Goal: Transaction & Acquisition: Download file/media

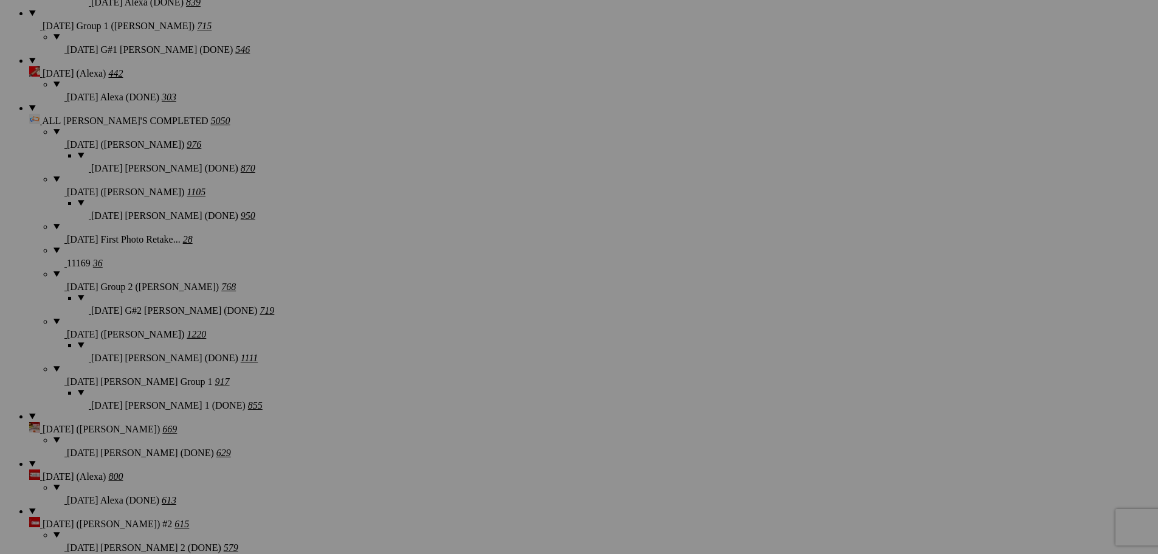
scroll to position [1459, 0]
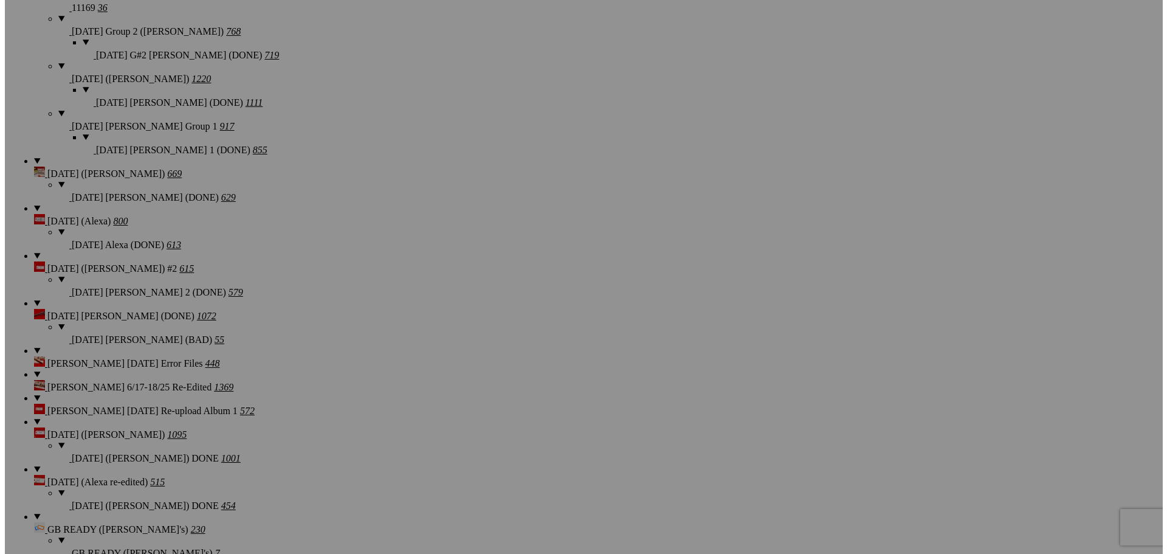
scroll to position [1824, 0]
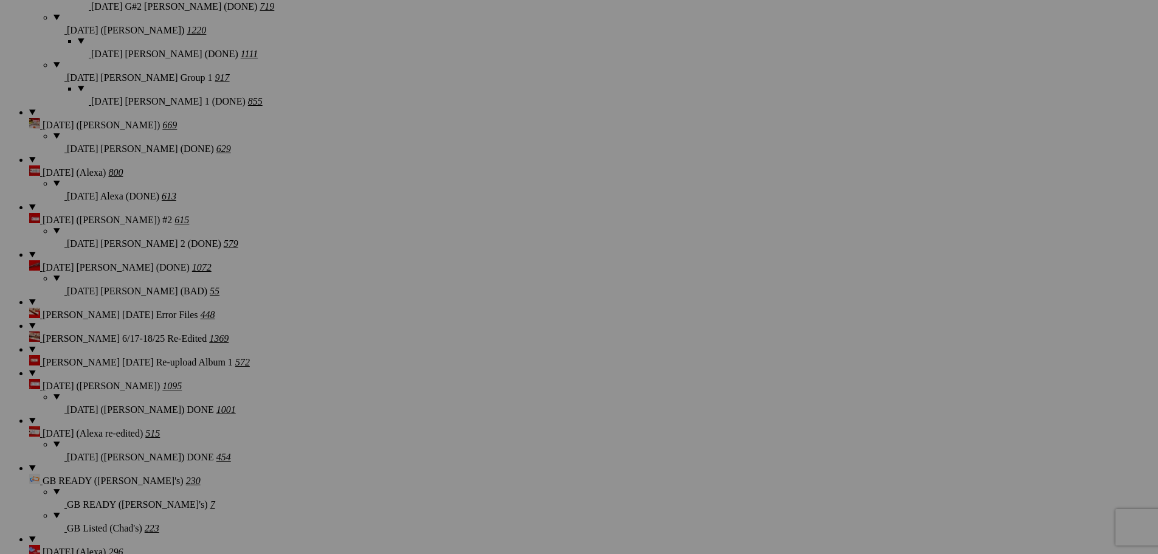
type textarea "<!-- SlickPic.com image hosting. HTML Bulk Share code Starts Here --> <div styl…"
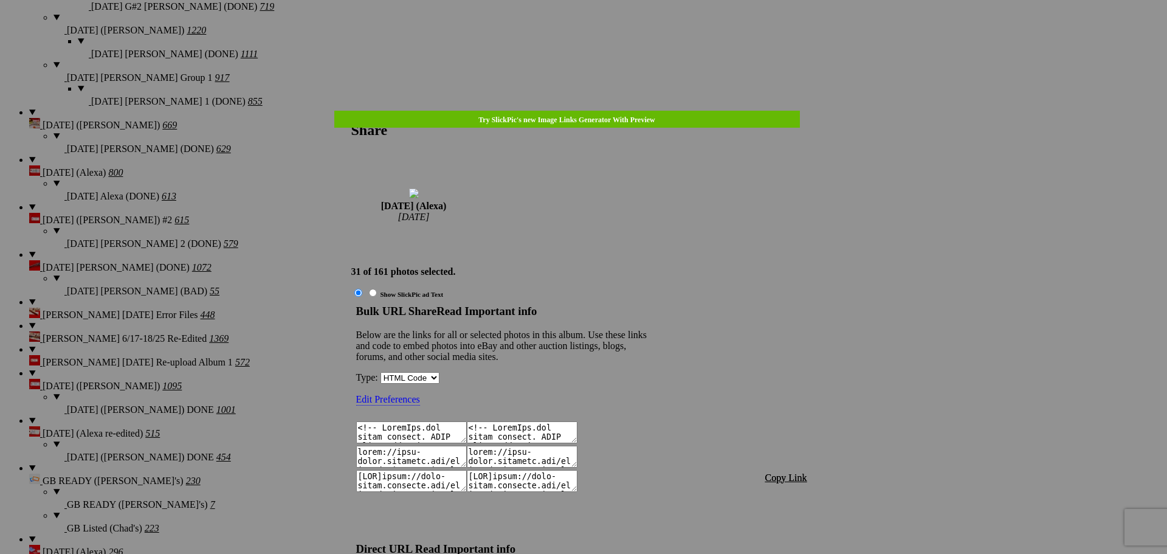
click at [770, 472] on span "Copy Link" at bounding box center [786, 477] width 42 height 10
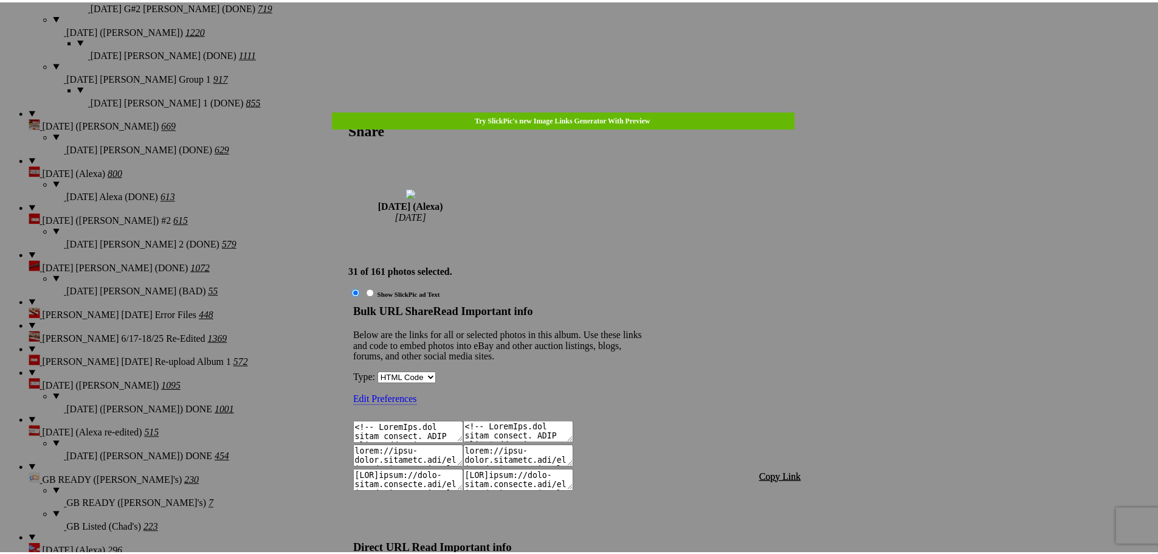
scroll to position [1206, 0]
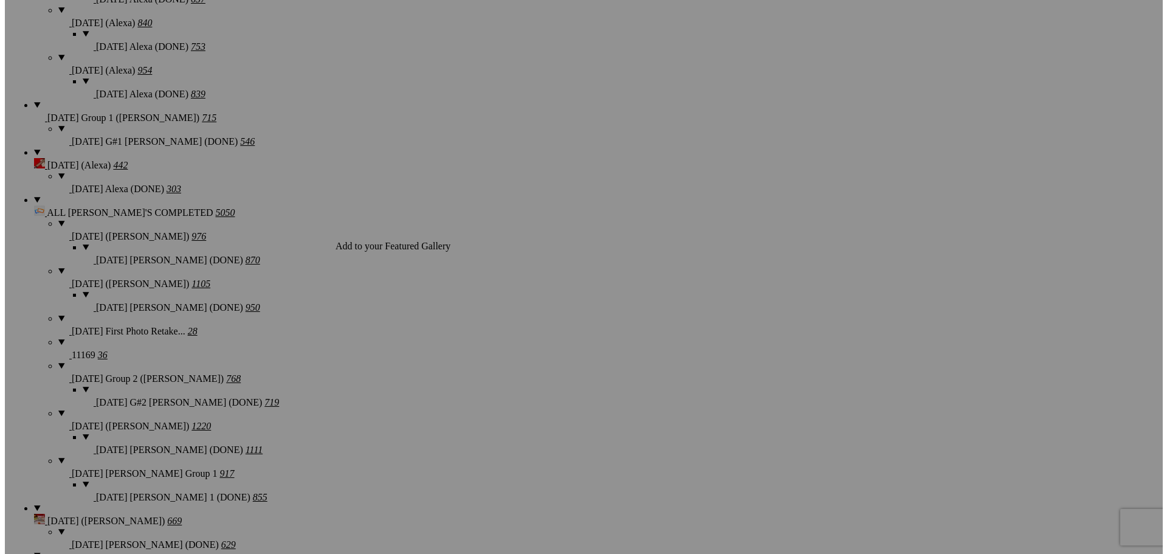
scroll to position [1398, 0]
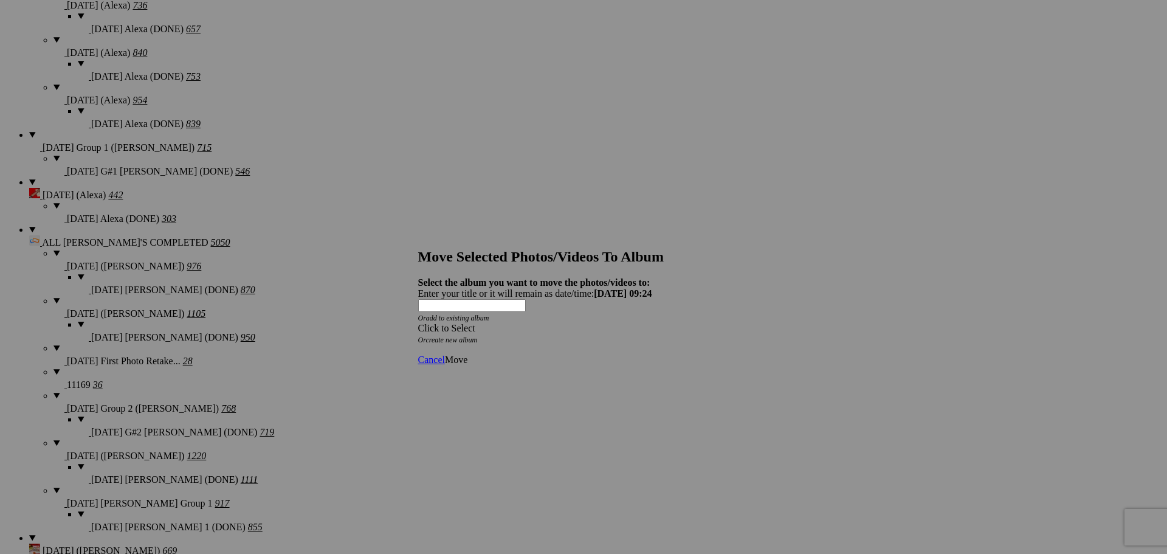
click at [598, 323] on div "Click to Select" at bounding box center [579, 328] width 322 height 11
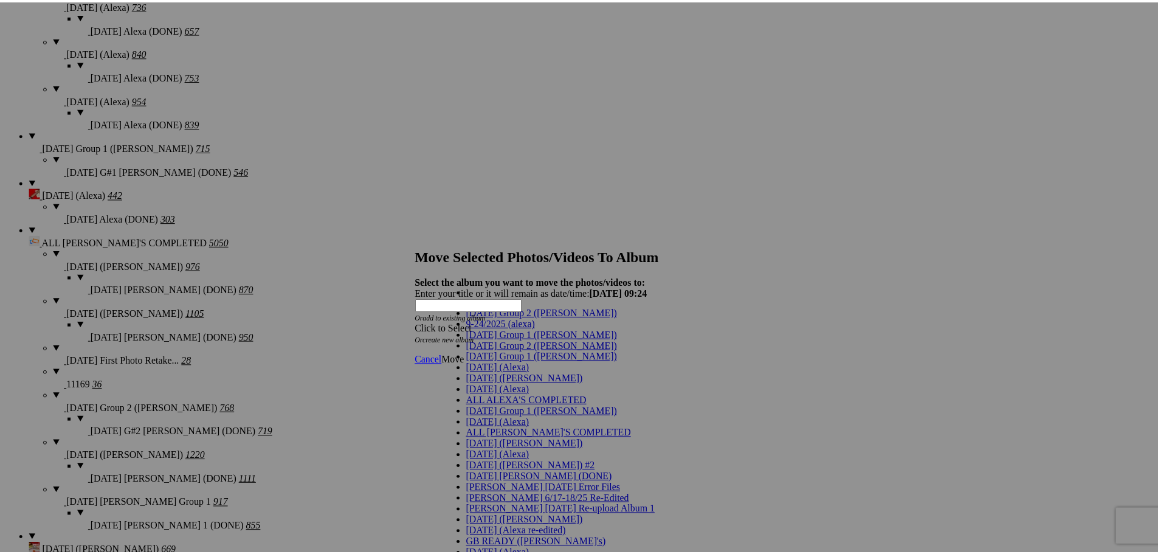
scroll to position [61, 0]
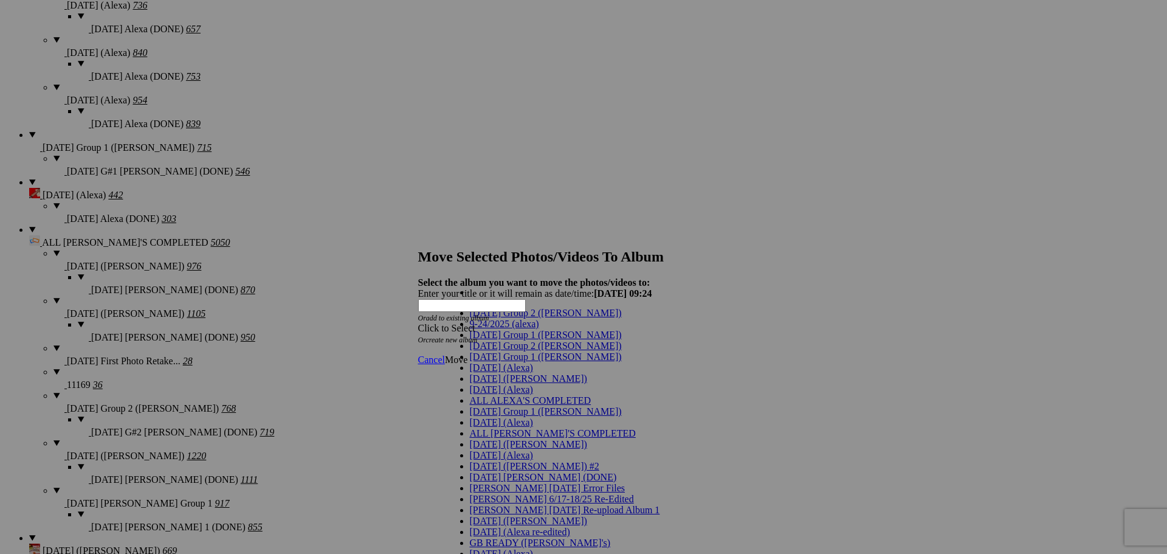
click at [484, 384] on span "[DATE] (Alexa)" at bounding box center [501, 389] width 63 height 10
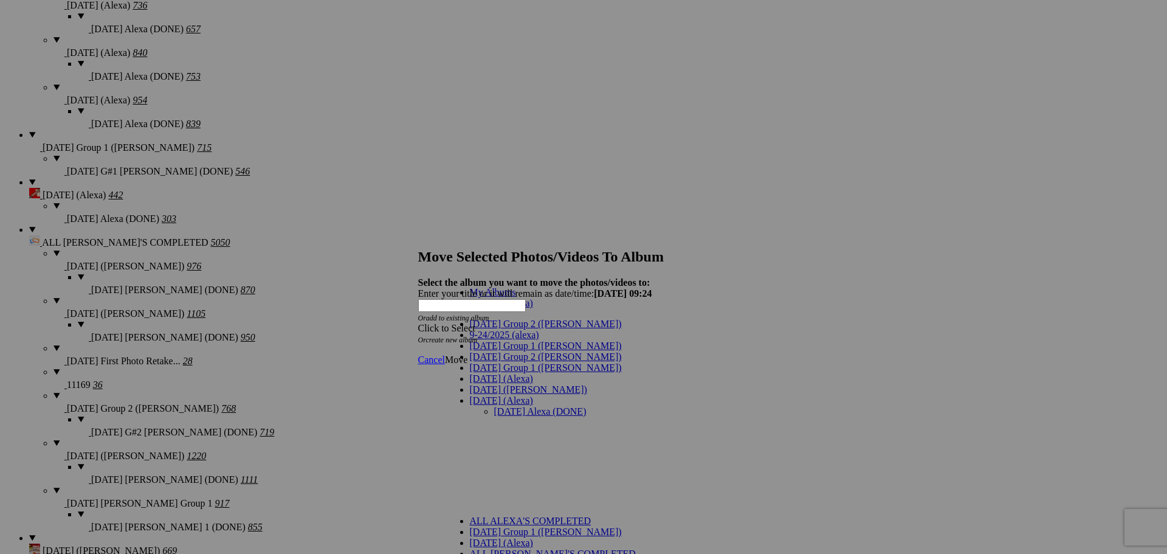
click at [494, 406] on link "[DATE] Alexa (DONE)" at bounding box center [540, 411] width 92 height 10
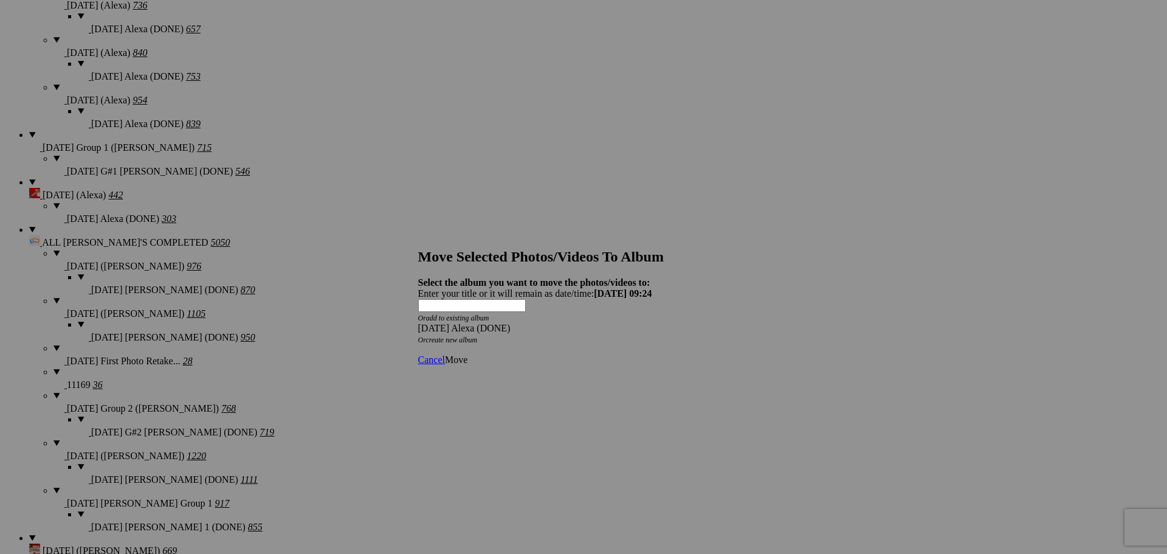
click at [467, 354] on span "Move" at bounding box center [456, 359] width 22 height 10
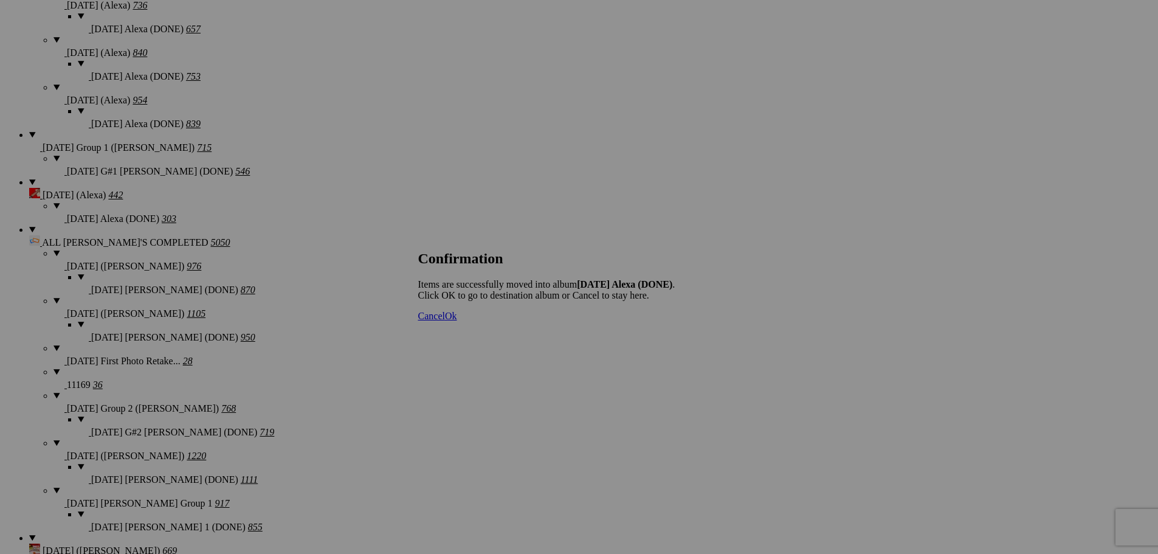
click at [445, 321] on span "Cancel" at bounding box center [431, 316] width 27 height 10
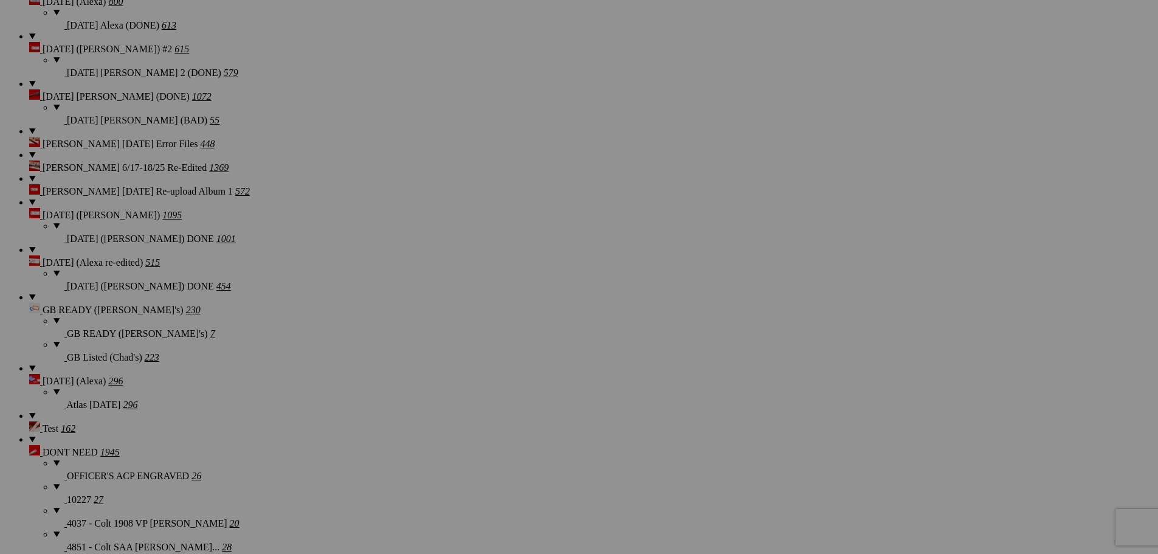
scroll to position [2093, 0]
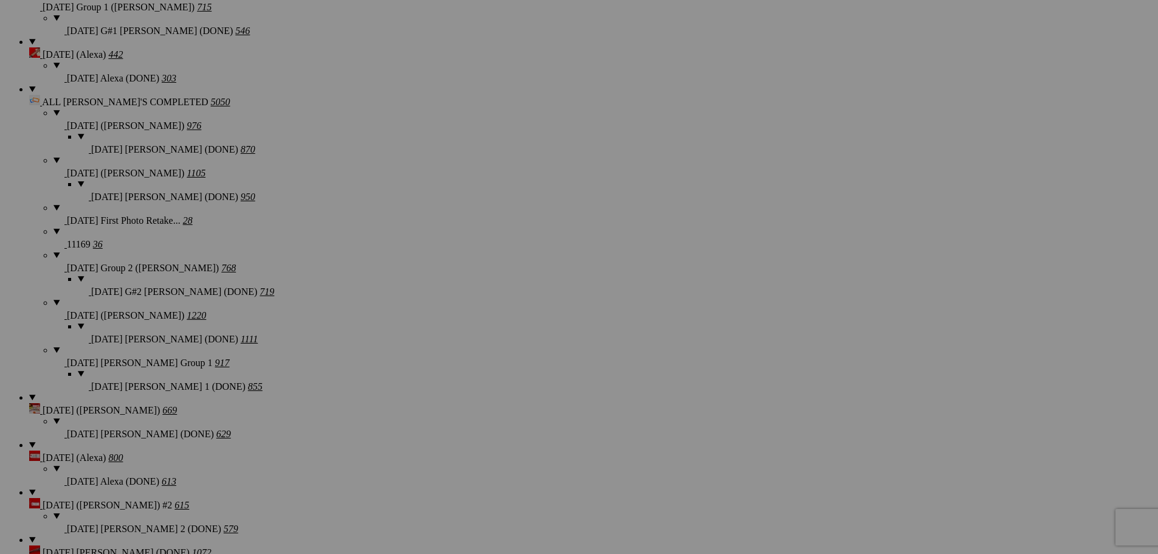
scroll to position [1485, 0]
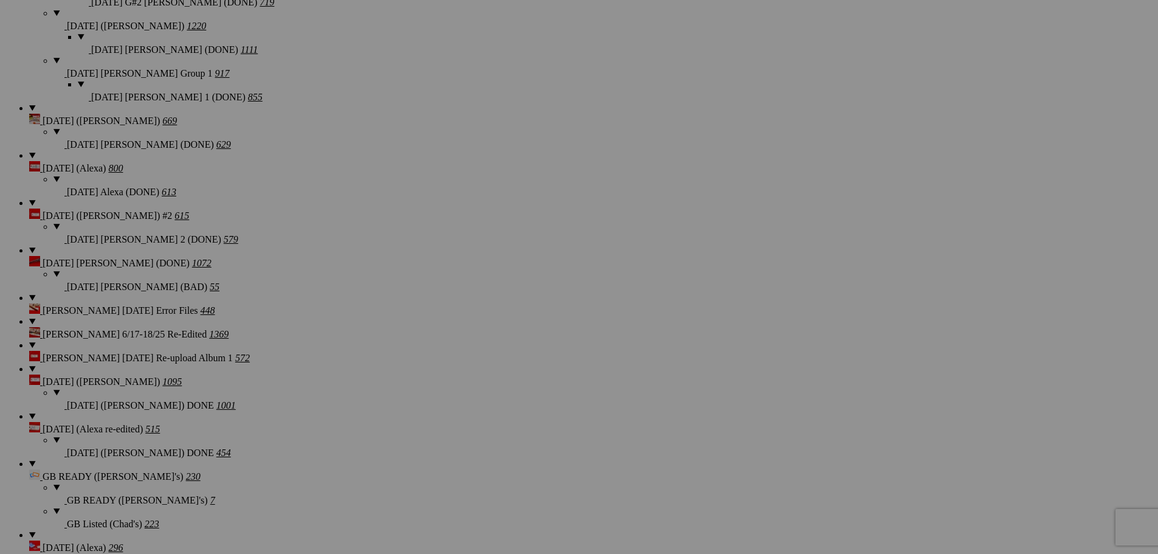
scroll to position [1850, 0]
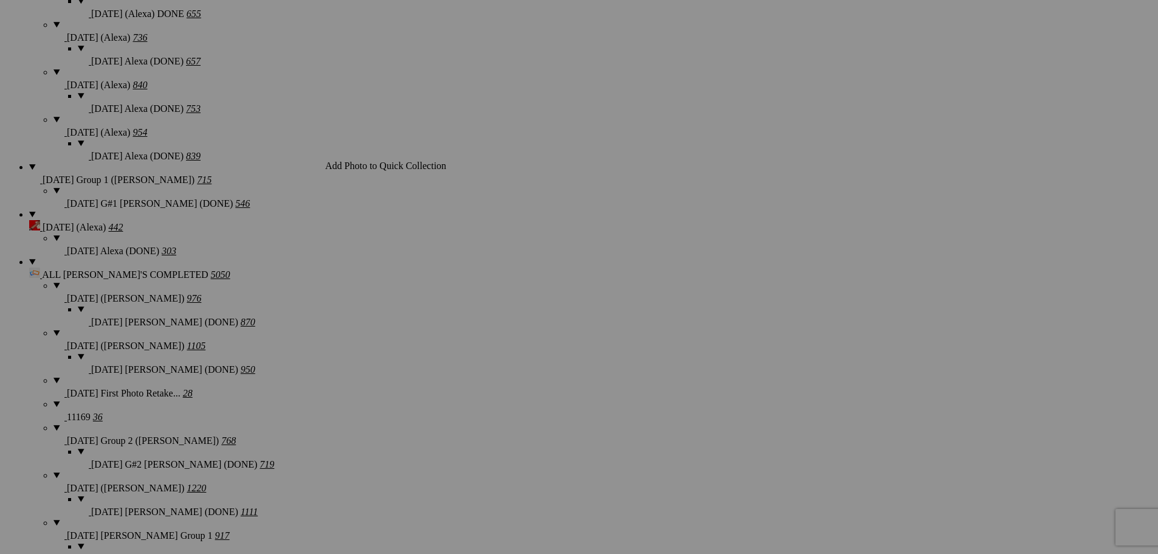
scroll to position [1364, 0]
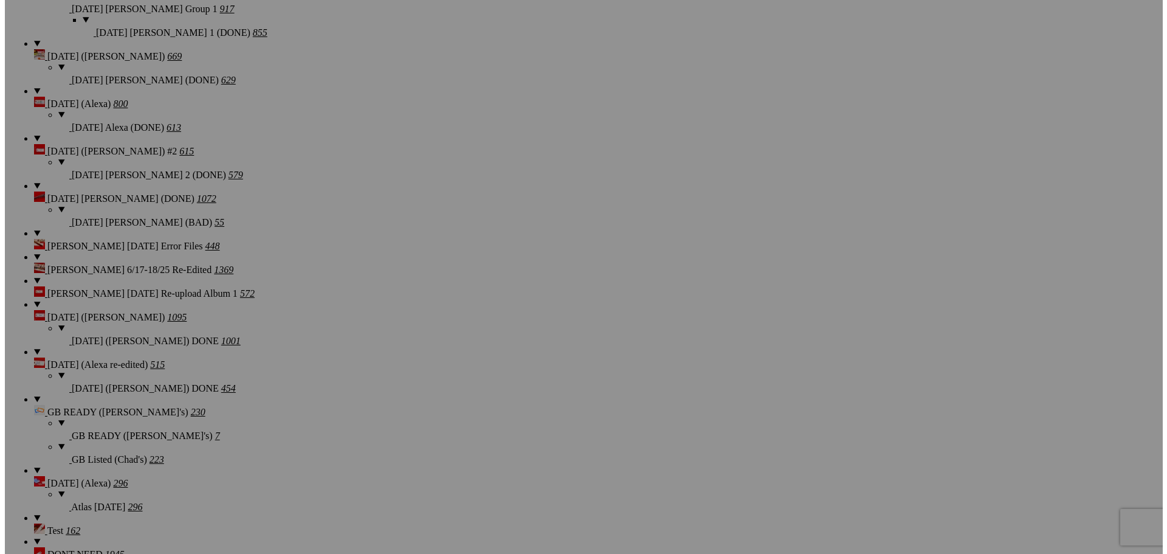
scroll to position [1971, 0]
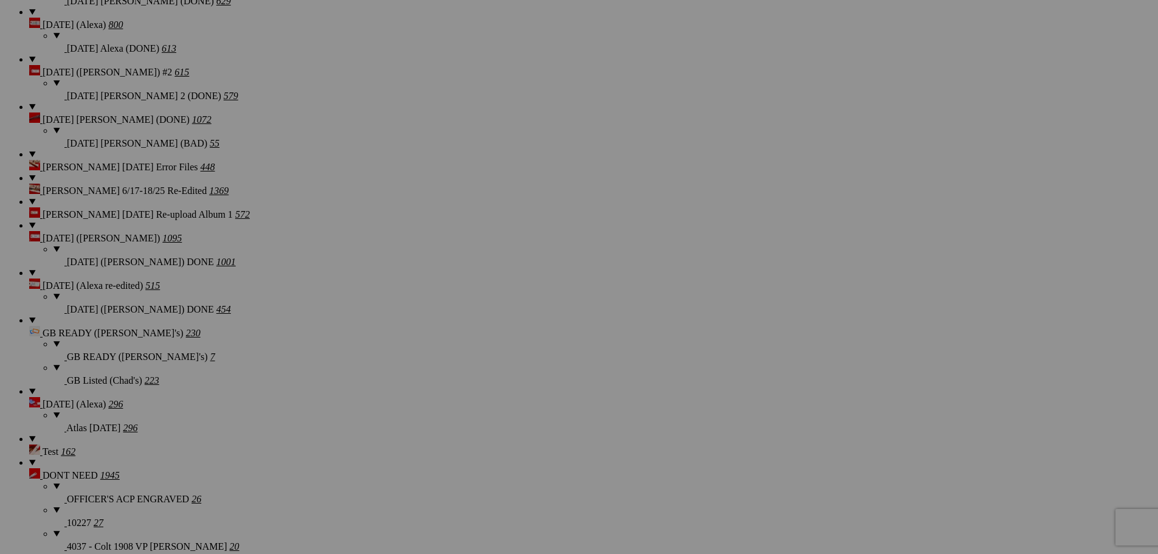
type textarea "<!-- SlickPic.com image hosting. HTML Bulk Share code Starts Here --> <div styl…"
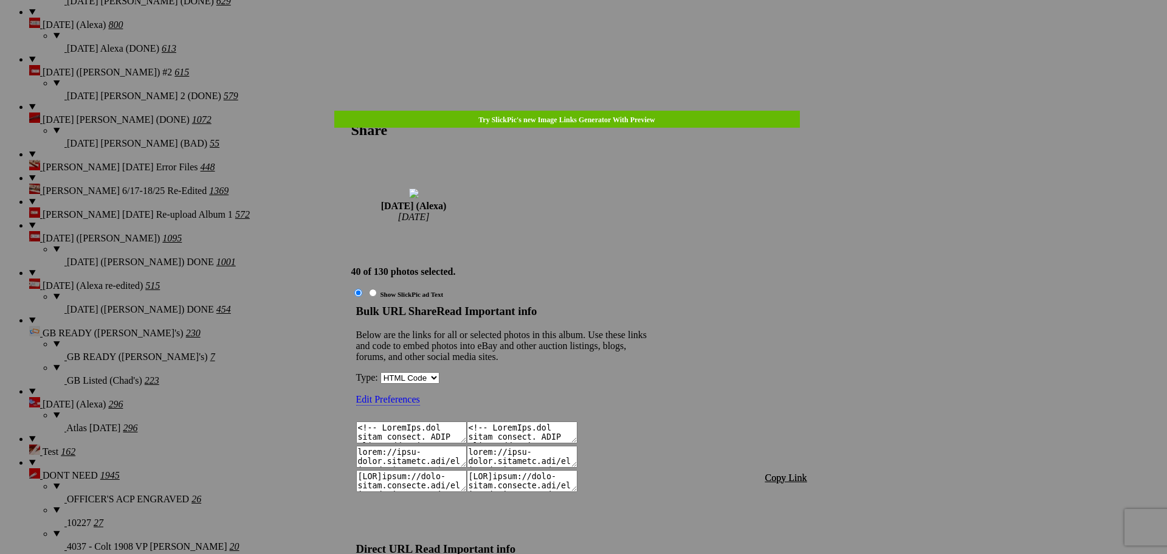
click at [778, 472] on span "Copy Link" at bounding box center [786, 477] width 42 height 10
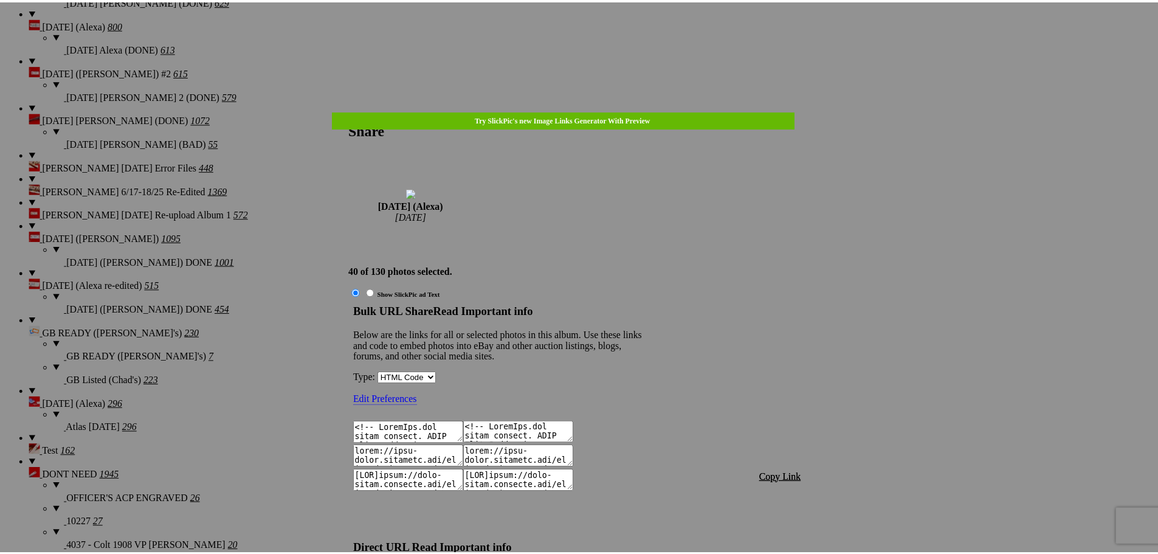
scroll to position [1556, 0]
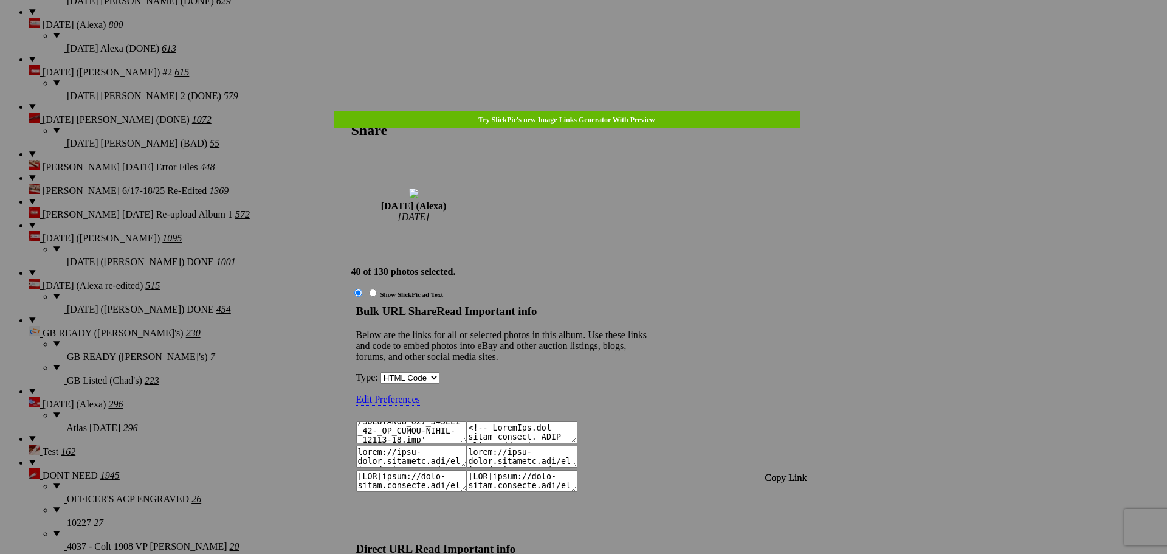
click at [783, 472] on span "Copy Link" at bounding box center [786, 477] width 42 height 10
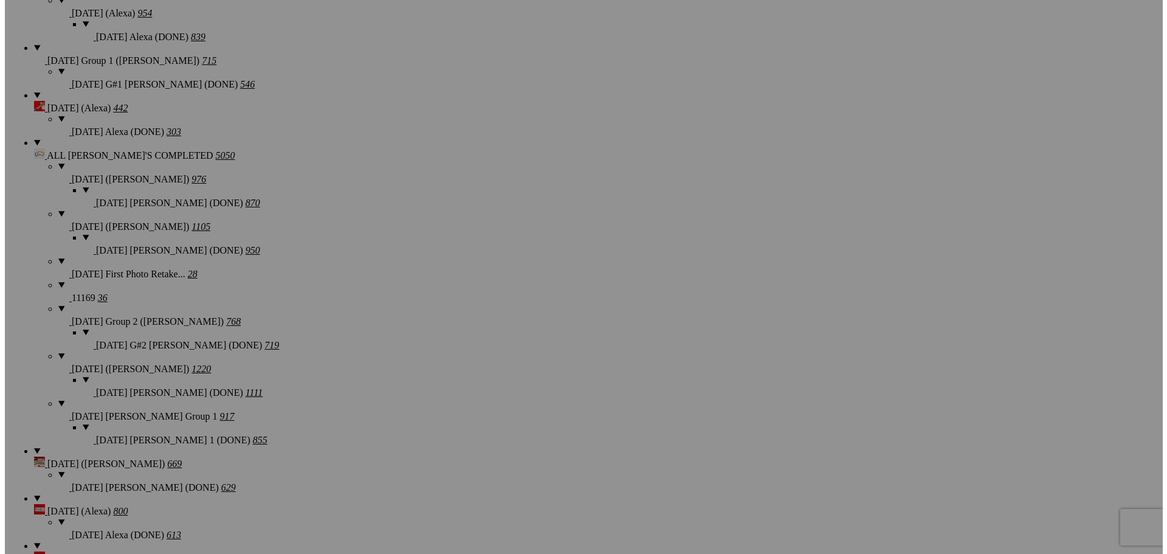
scroll to position [1424, 0]
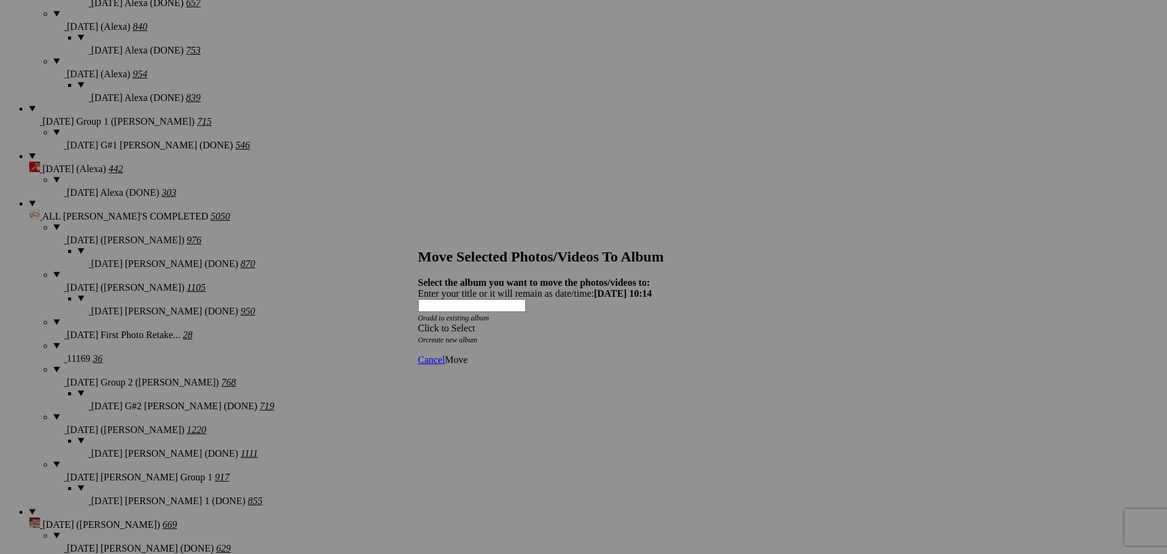
click at [553, 323] on div "Click to Select" at bounding box center [579, 328] width 322 height 11
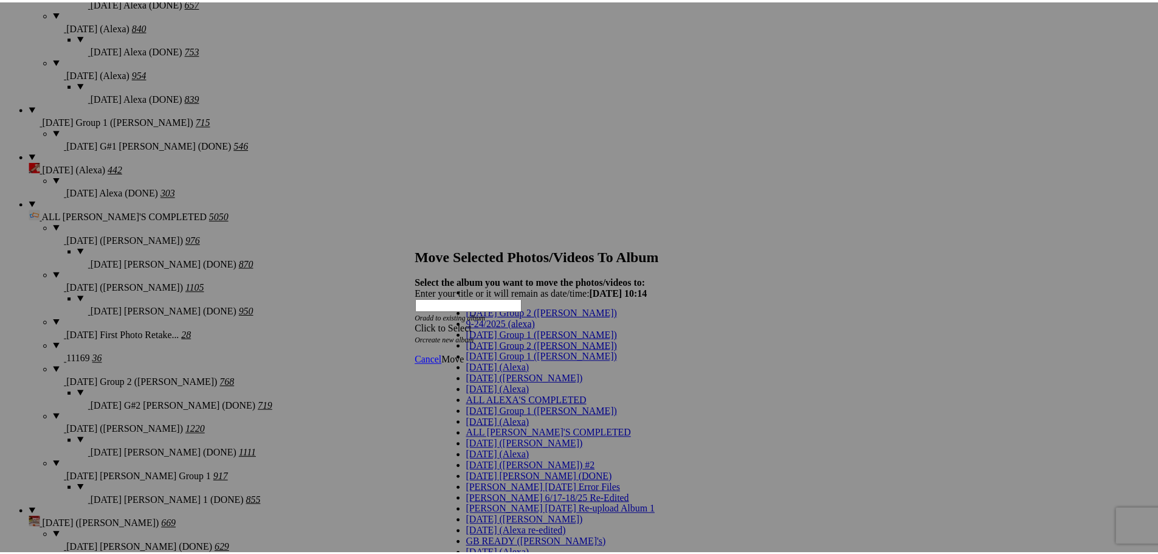
scroll to position [61, 0]
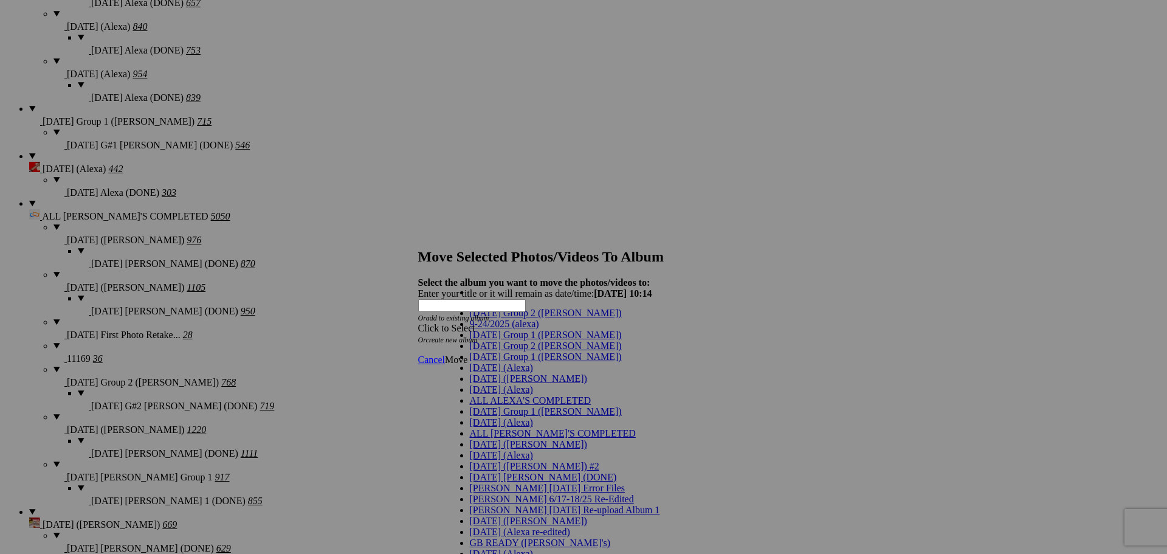
click at [492, 384] on span "[DATE] (Alexa)" at bounding box center [501, 389] width 63 height 10
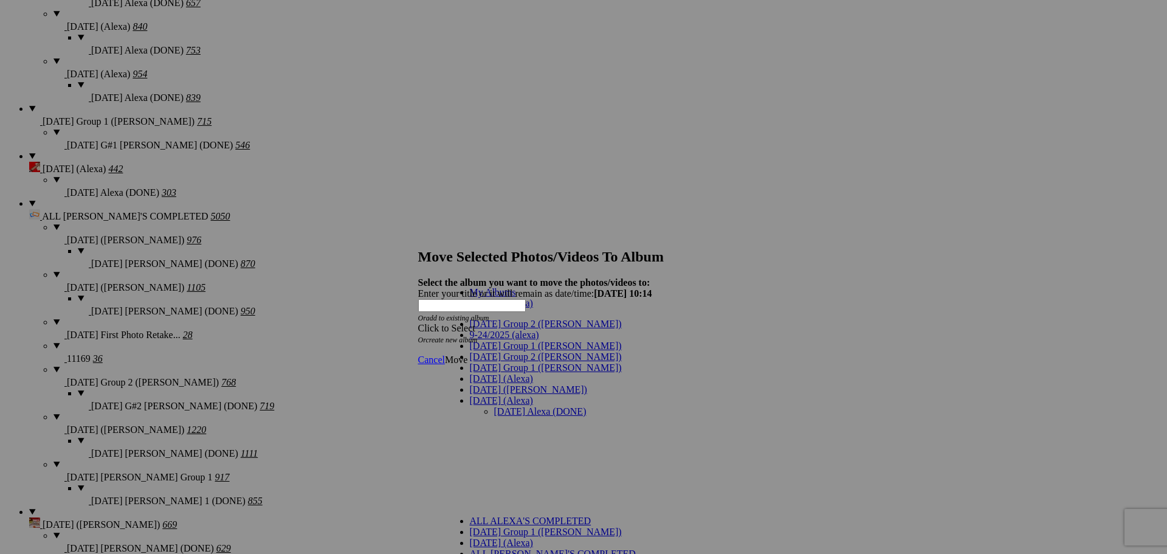
click at [494, 406] on link "[DATE] Alexa (DONE)" at bounding box center [540, 411] width 92 height 10
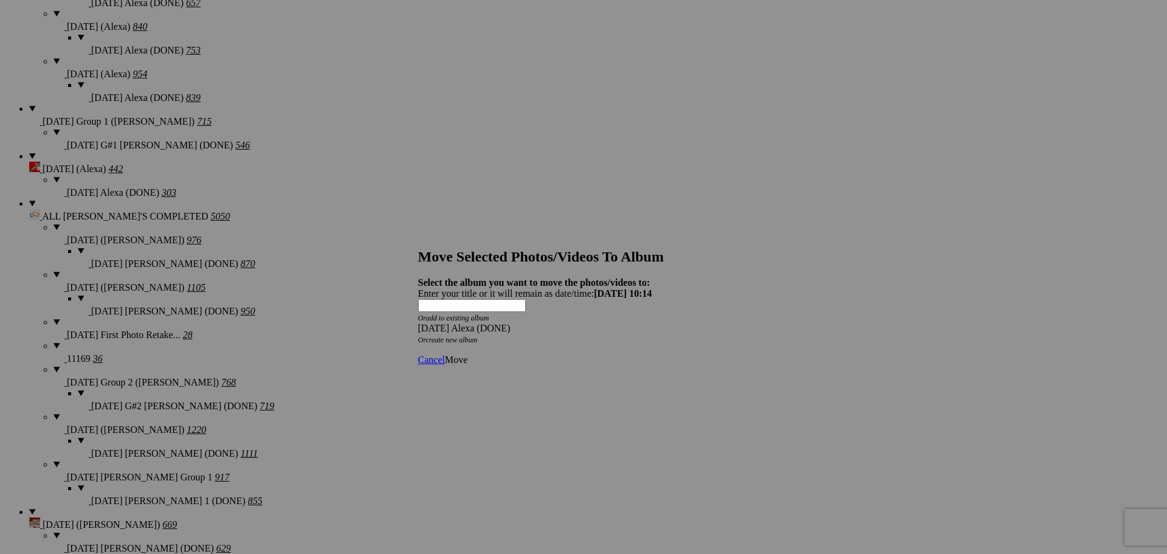
click at [467, 354] on span "Move" at bounding box center [456, 359] width 22 height 10
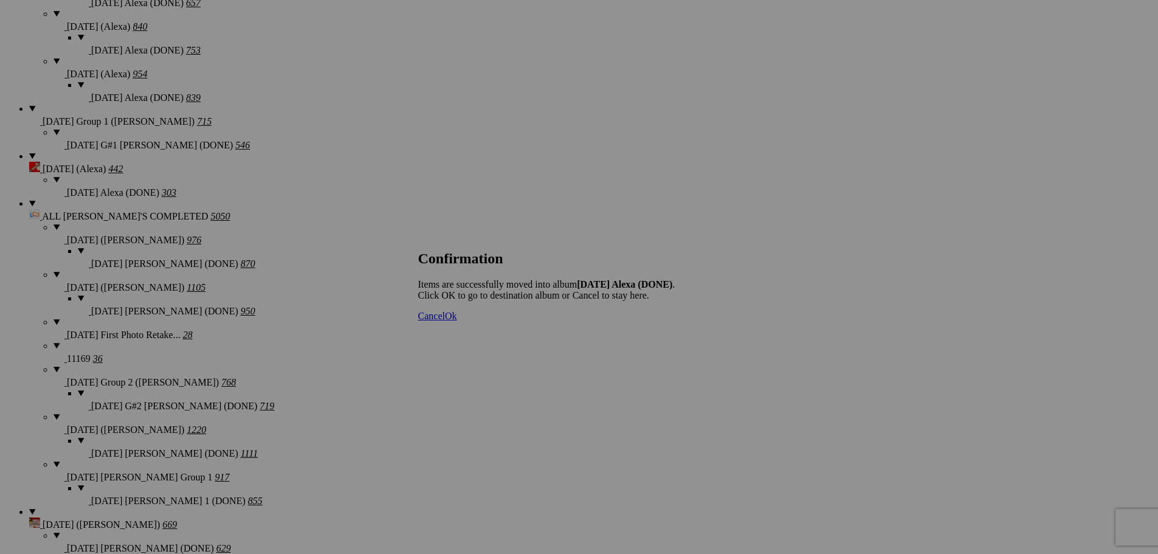
click at [445, 321] on span "Cancel" at bounding box center [431, 316] width 27 height 10
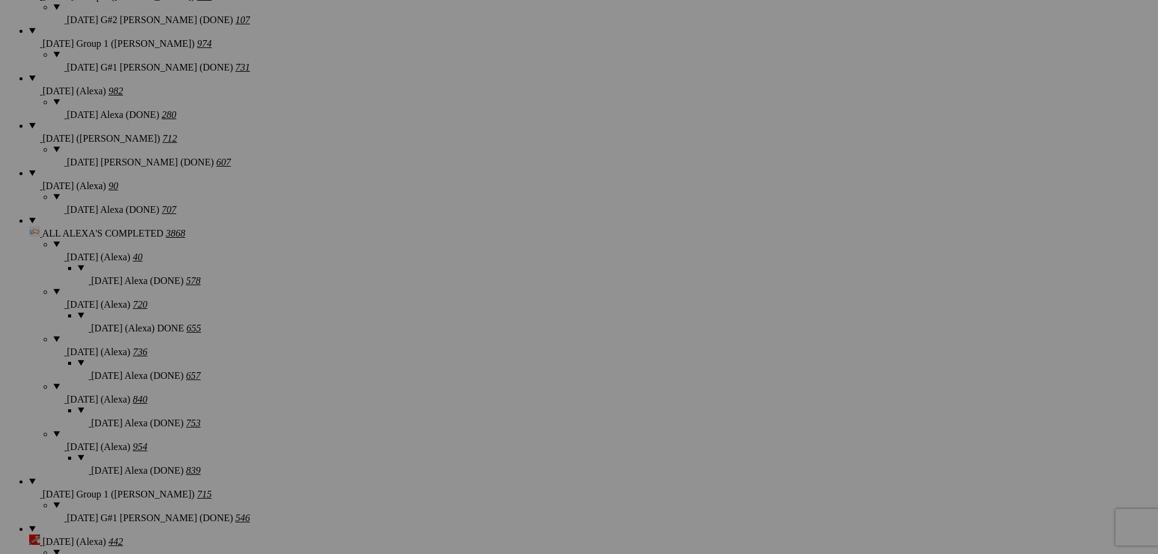
scroll to position [999, 0]
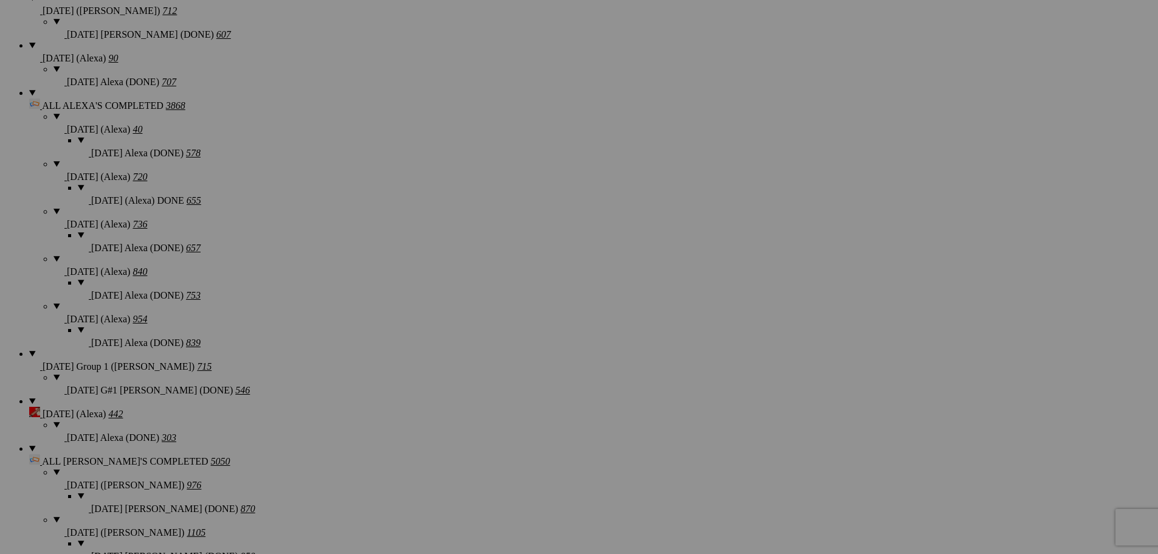
scroll to position [1181, 0]
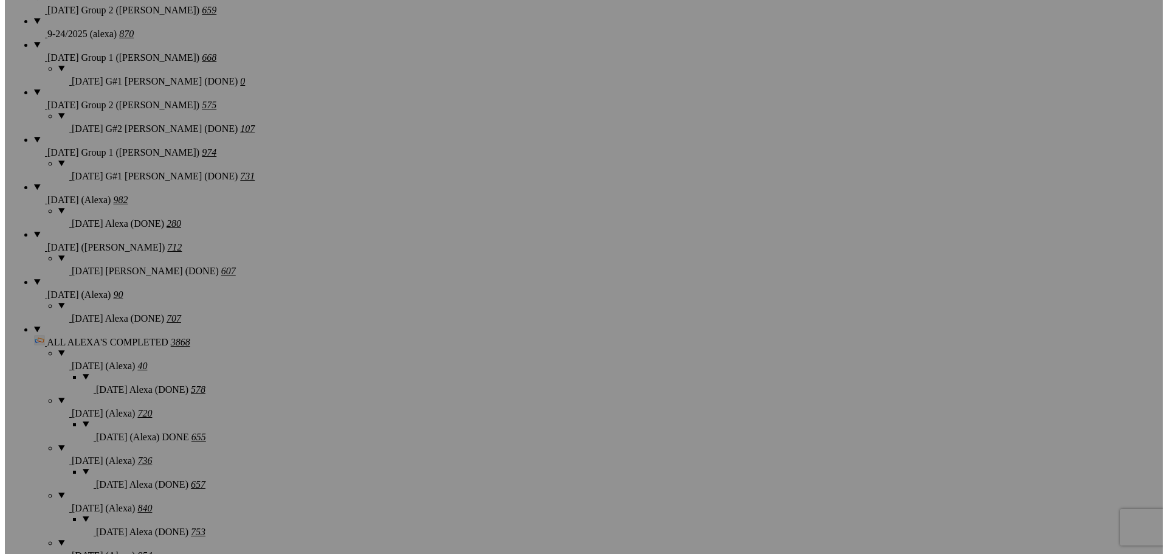
scroll to position [938, 0]
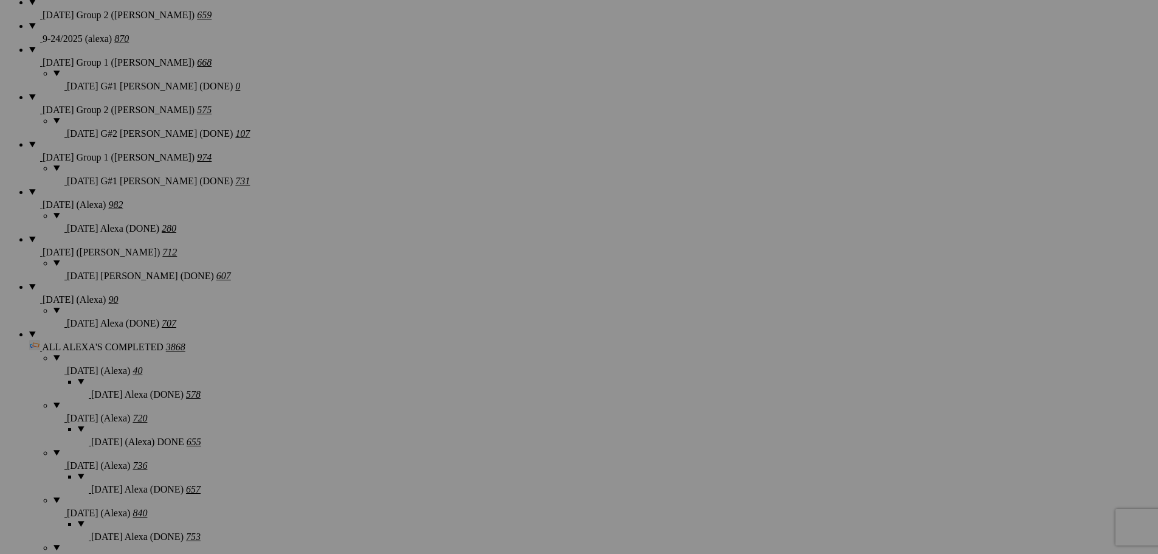
type textarea "<!-- SlickPic.com image hosting. HTML Bulk Share code Starts Here --> <div styl…"
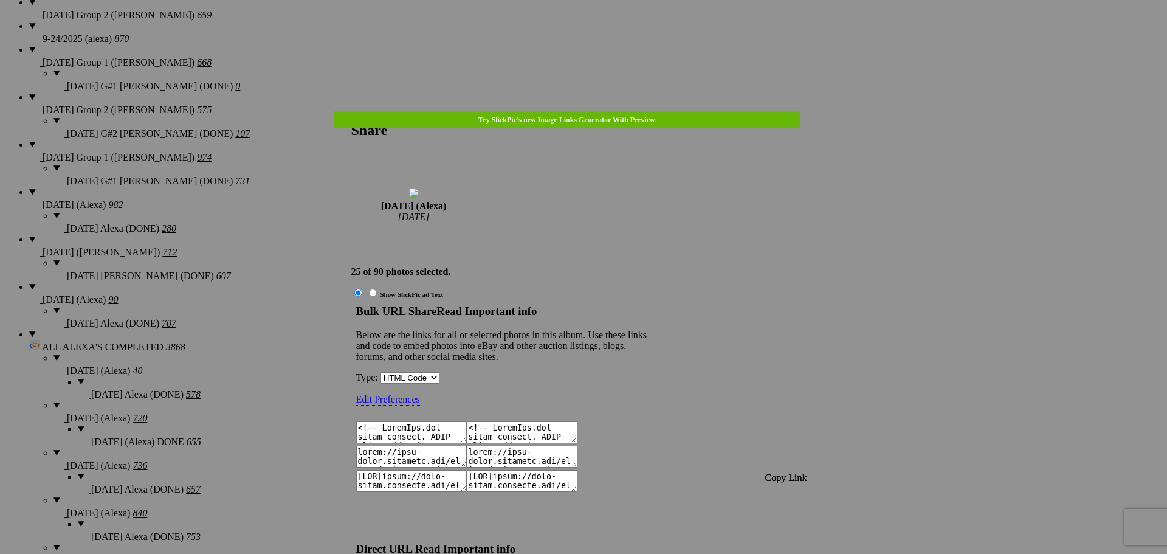
click at [778, 472] on span "Copy Link" at bounding box center [786, 477] width 42 height 10
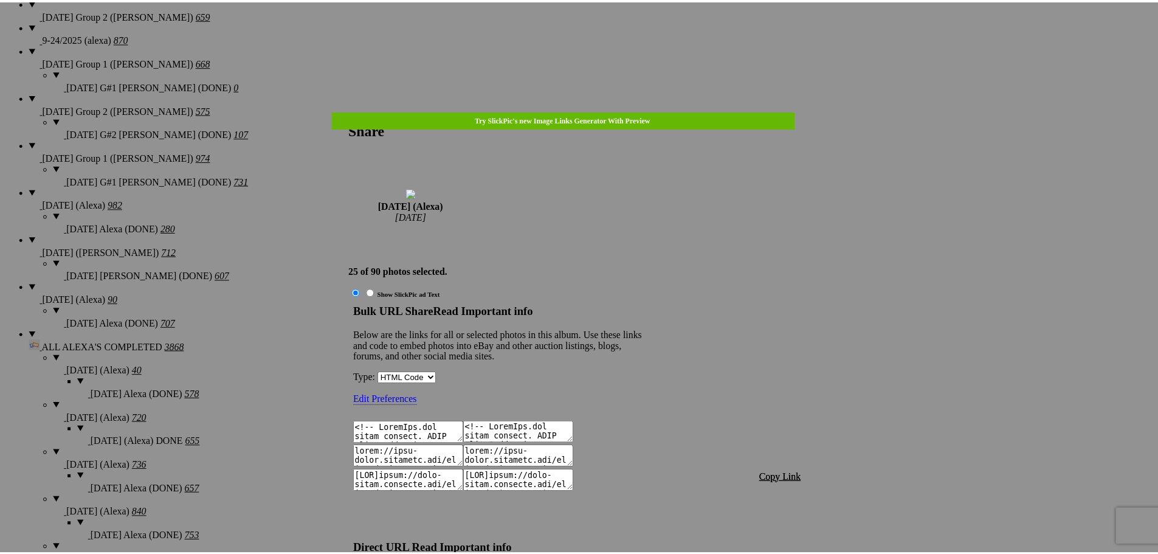
scroll to position [973, 0]
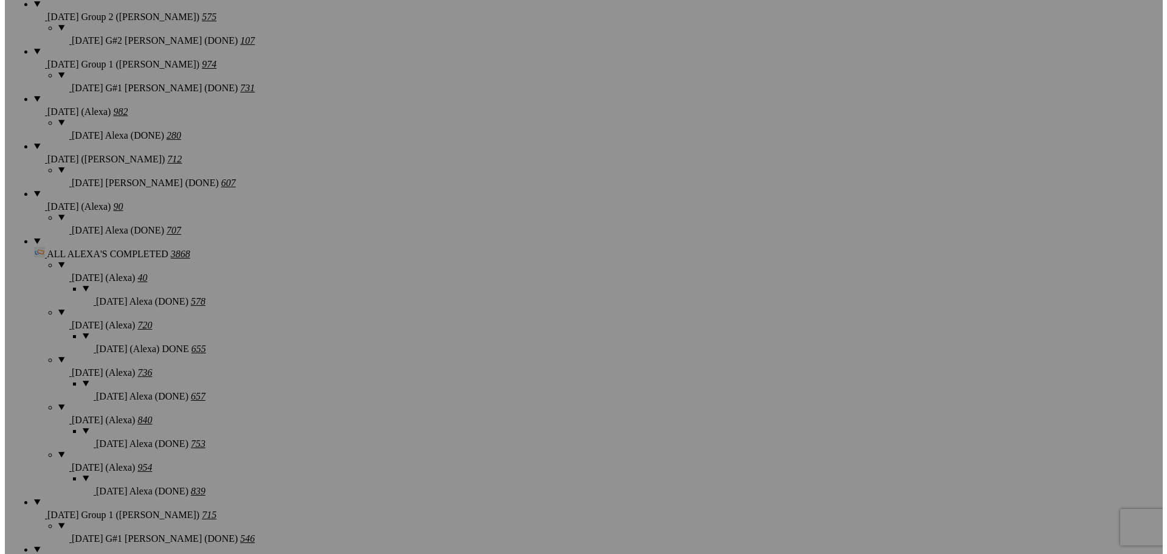
scroll to position [877, 0]
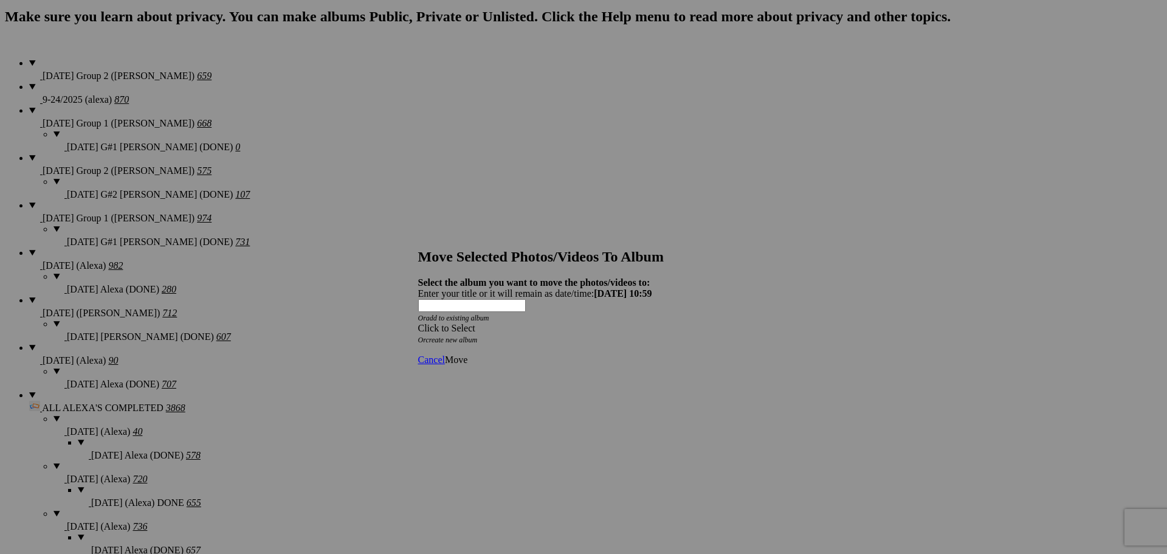
click at [556, 323] on div "Click to Select" at bounding box center [579, 328] width 322 height 11
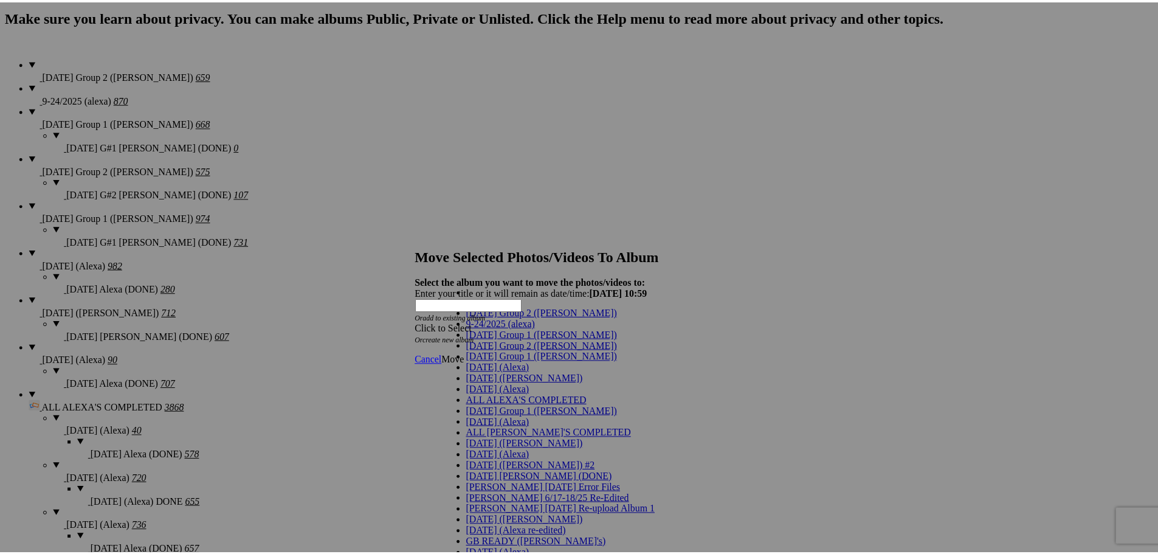
scroll to position [61, 0]
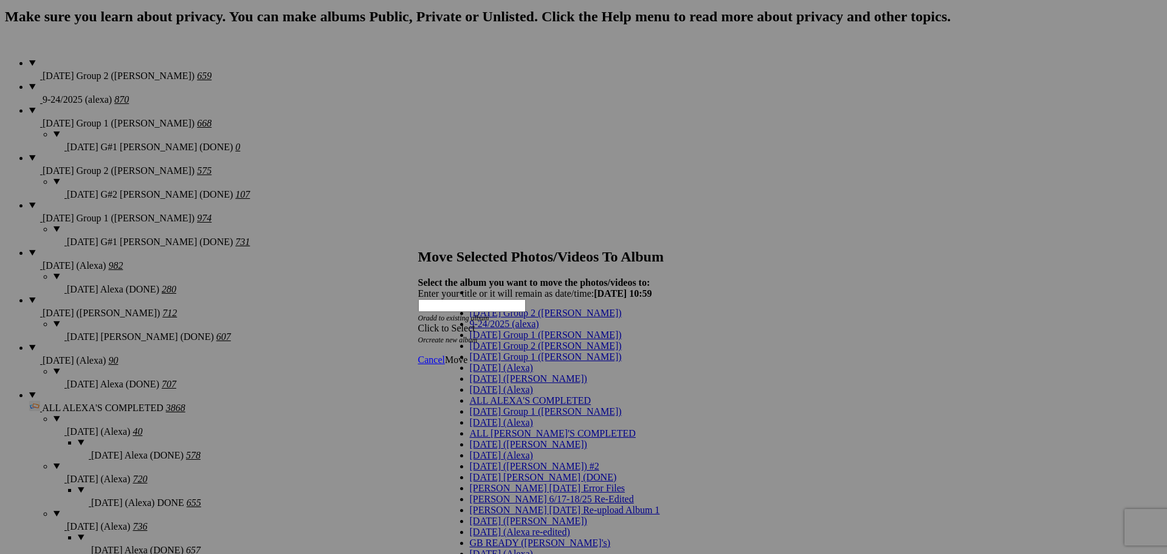
click at [502, 384] on span "[DATE] (Alexa)" at bounding box center [501, 389] width 63 height 10
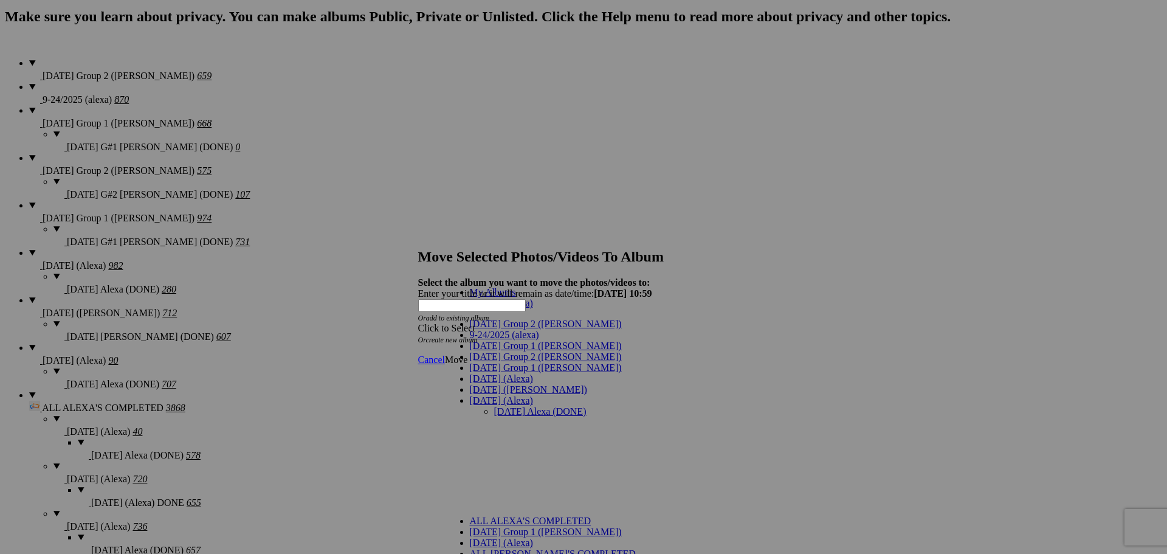
click at [497, 406] on link "[DATE] Alexa (DONE)" at bounding box center [540, 411] width 92 height 10
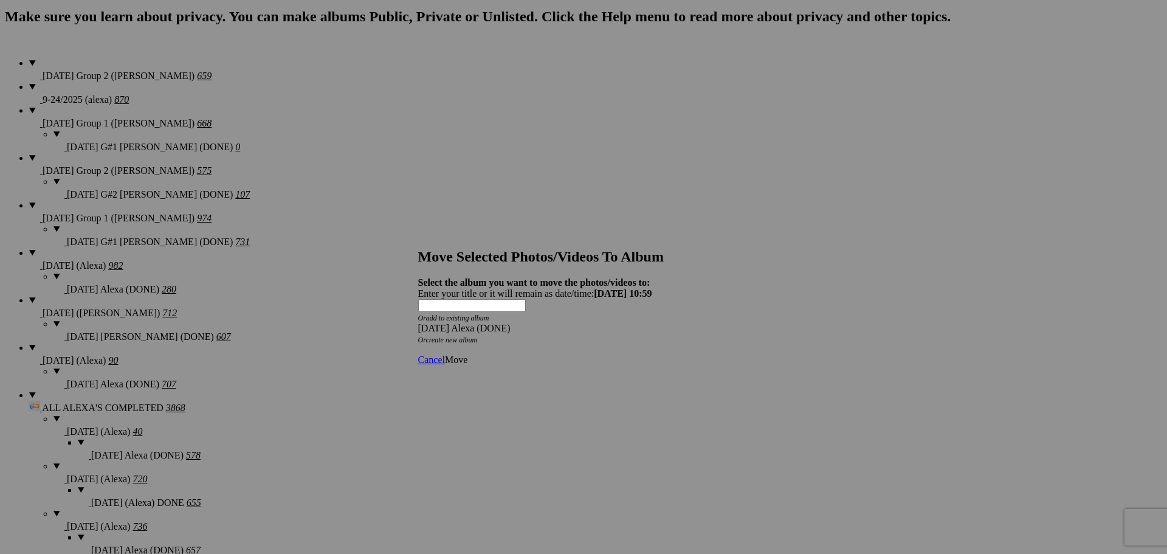
click at [467, 354] on span "Move" at bounding box center [456, 359] width 22 height 10
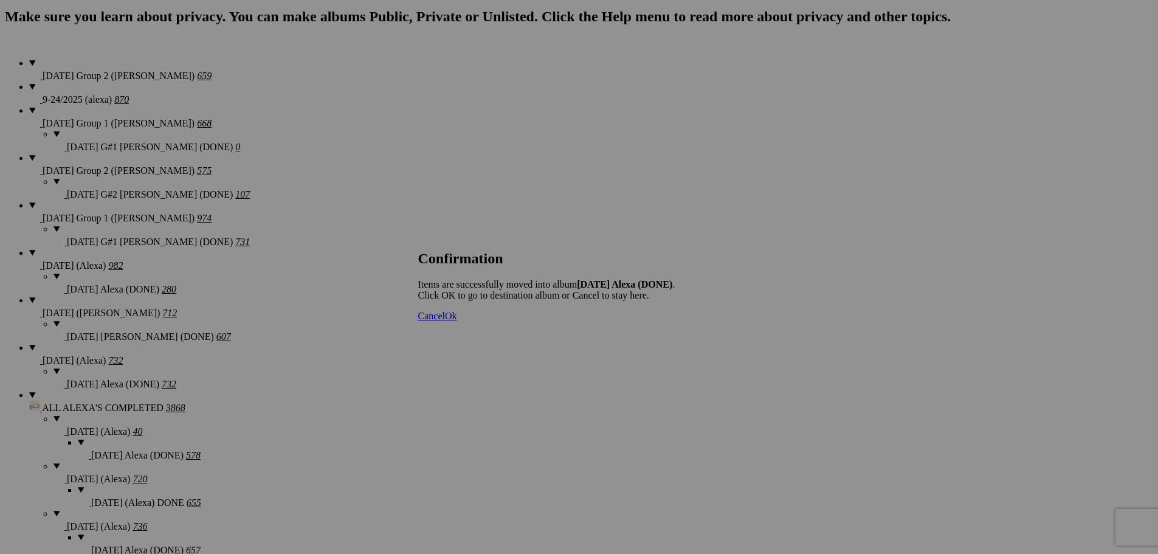
click at [445, 321] on span "Cancel" at bounding box center [431, 316] width 27 height 10
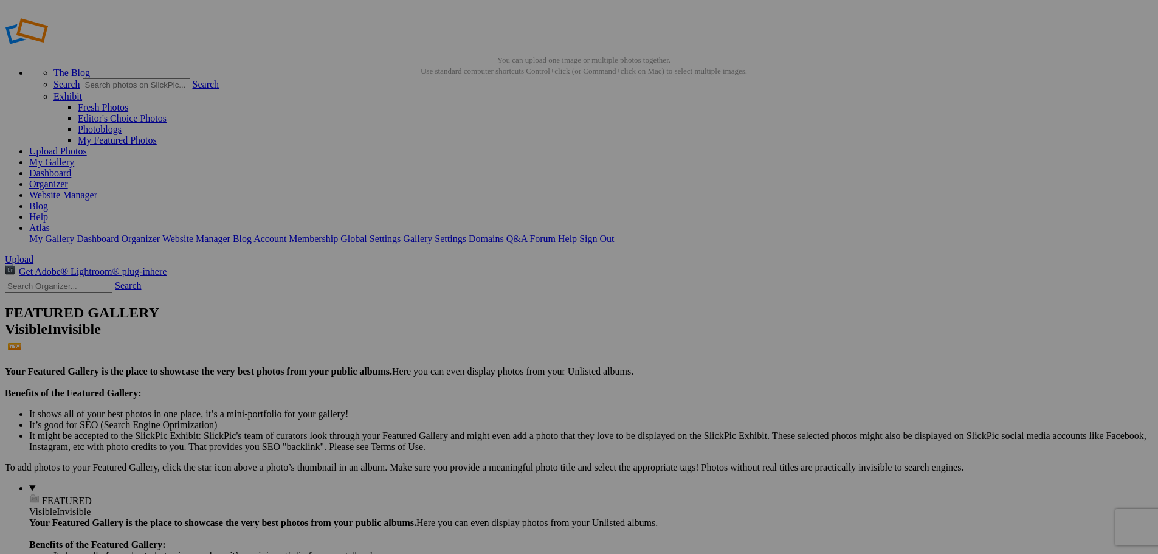
scroll to position [0, 0]
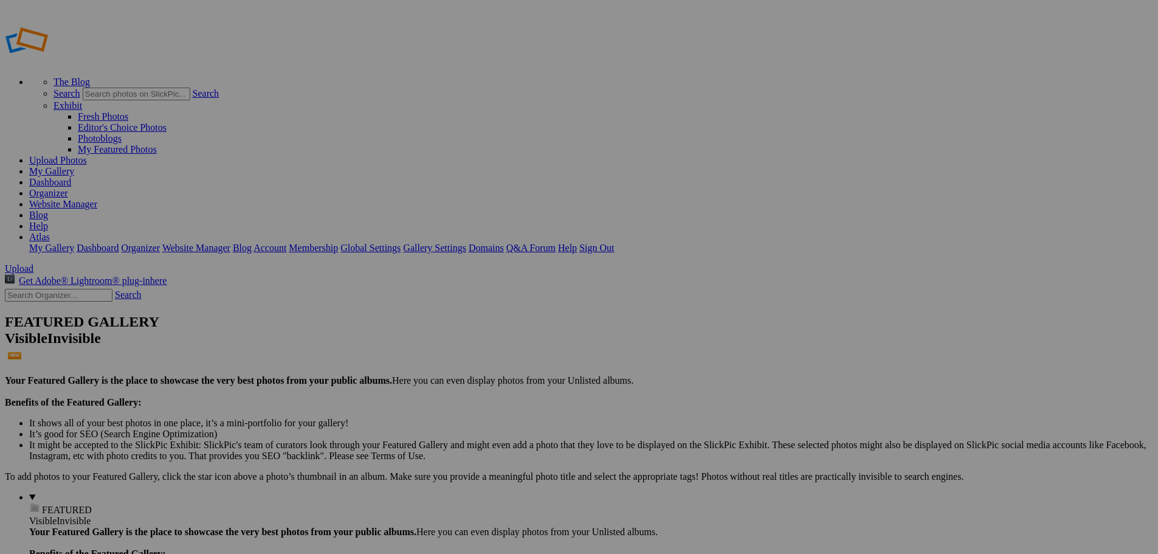
type input "[DATE] (Alexa)"
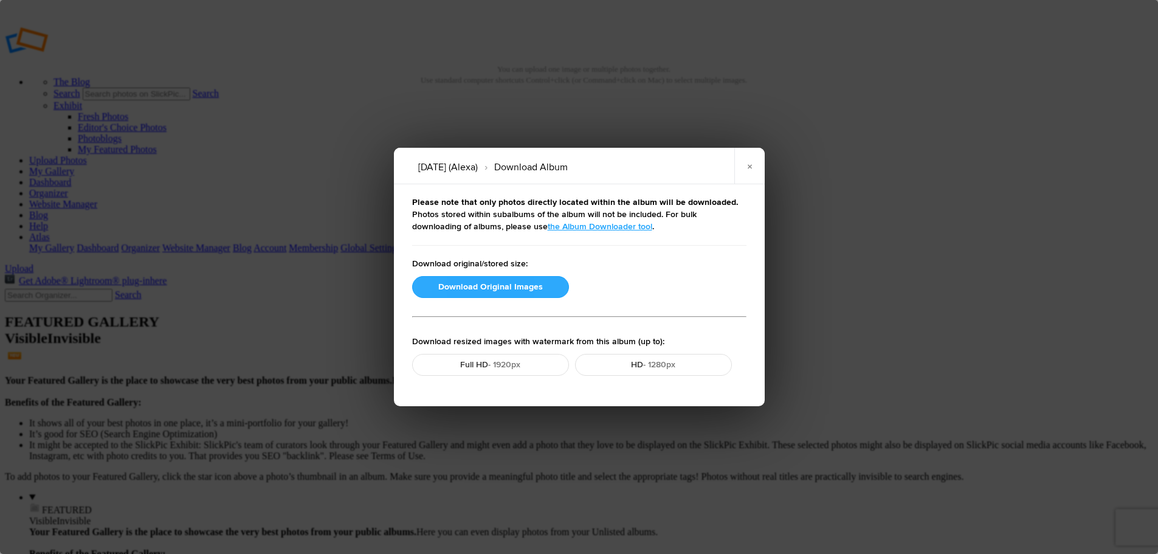
click at [463, 294] on button "Download Original Images" at bounding box center [490, 287] width 157 height 22
